Goal: Task Accomplishment & Management: Use online tool/utility

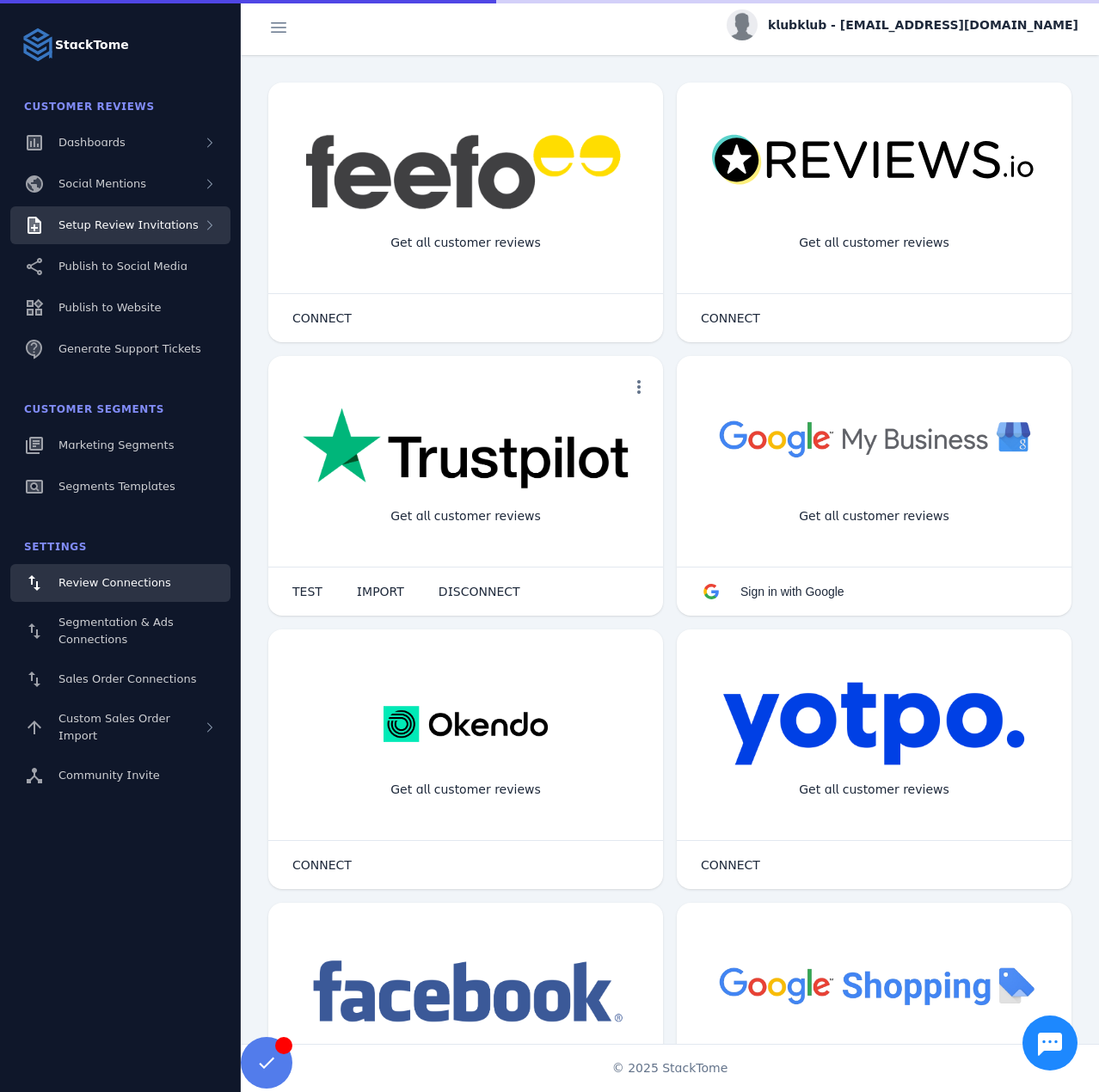
click at [147, 233] on div "Setup Review Invitations" at bounding box center [128, 224] width 140 height 17
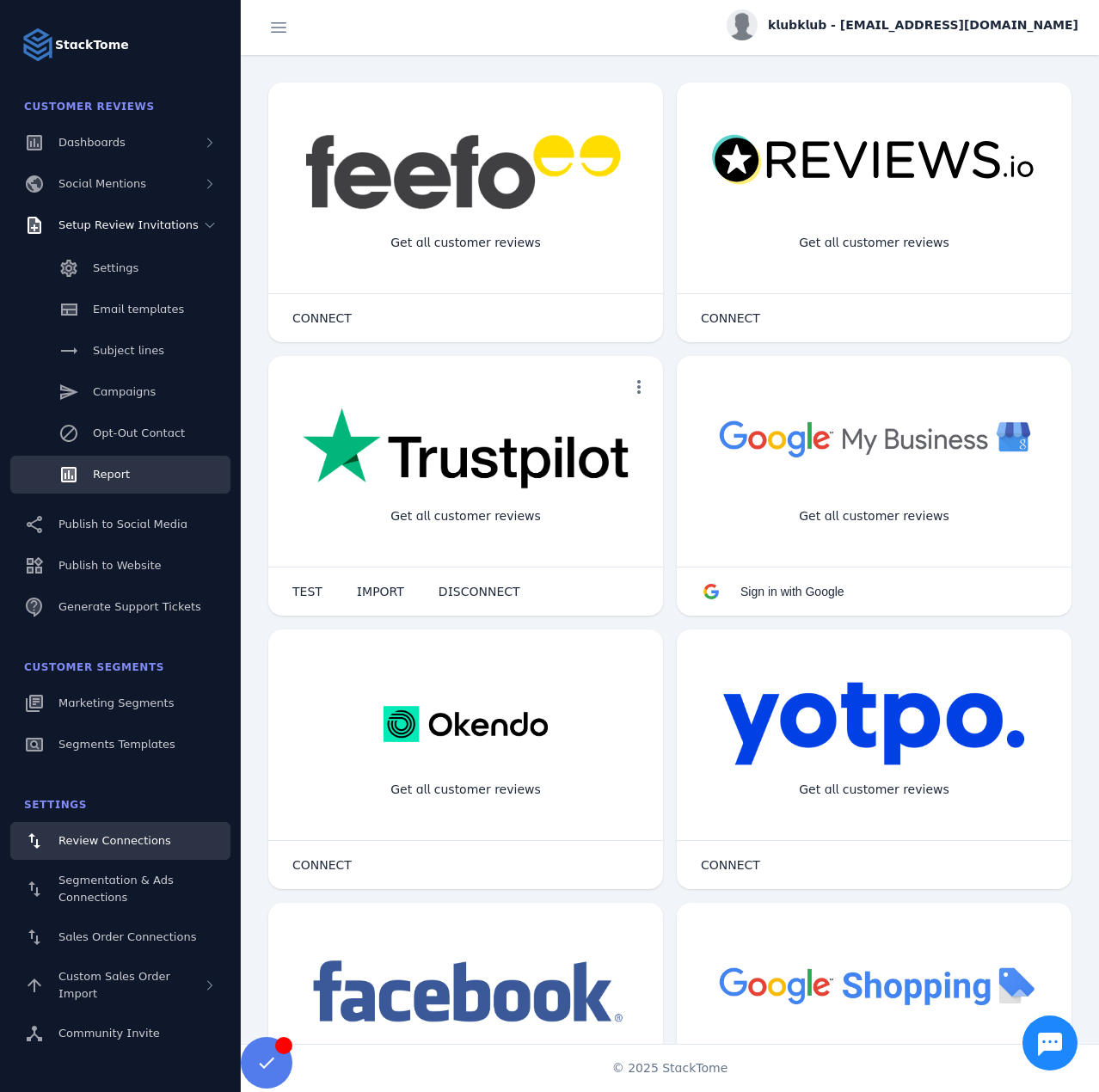
click at [130, 479] on link "Report" at bounding box center [121, 474] width 220 height 38
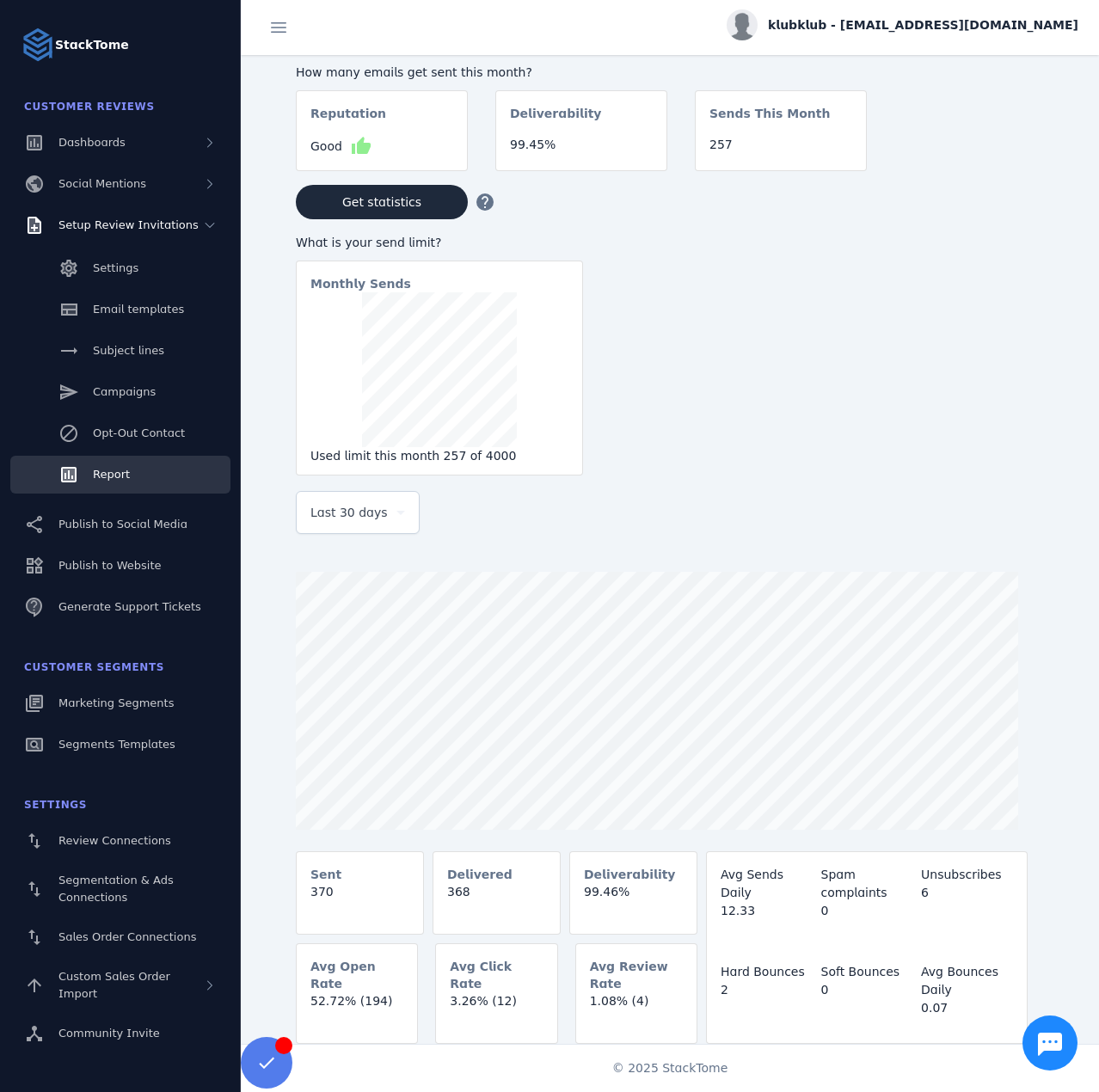
click at [324, 522] on span "Last 30 days" at bounding box center [349, 512] width 78 height 21
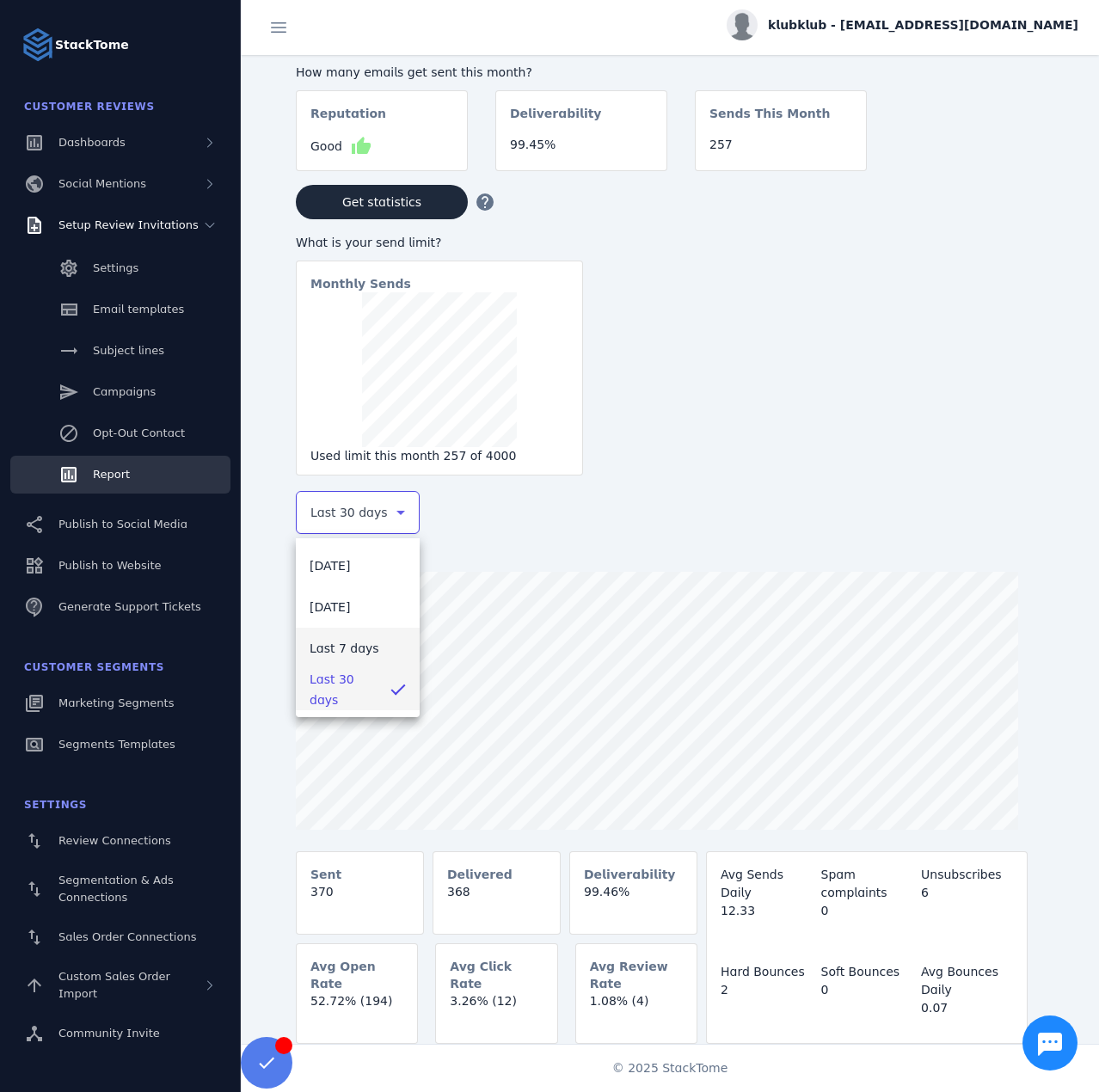
click at [327, 641] on span "Last 7 days" at bounding box center [344, 648] width 70 height 21
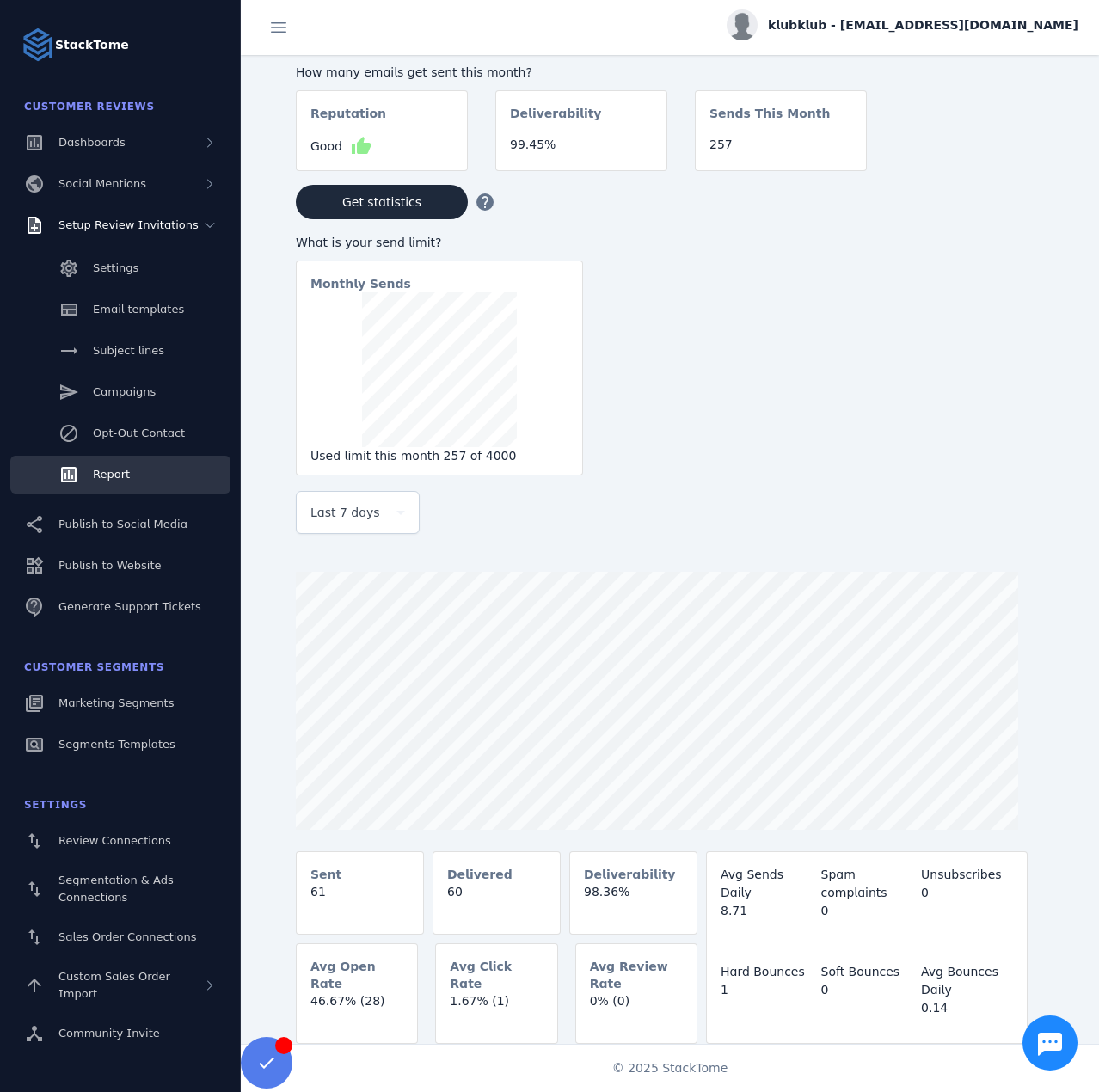
click at [916, 31] on span "klubklub - [EMAIL_ADDRESS][DOMAIN_NAME]" at bounding box center [922, 25] width 310 height 18
click at [999, 170] on span "Sign out" at bounding box center [1024, 165] width 50 height 21
